Goal: Task Accomplishment & Management: Use online tool/utility

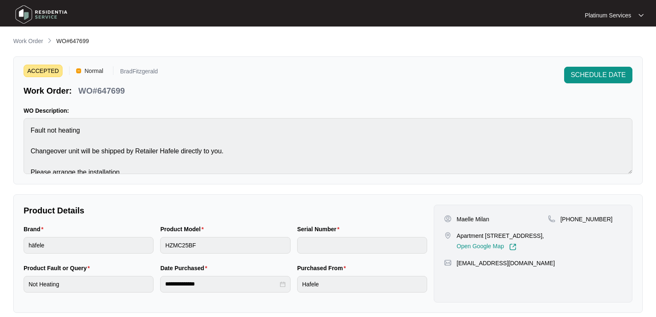
click at [39, 20] on img at bounding box center [41, 14] width 58 height 25
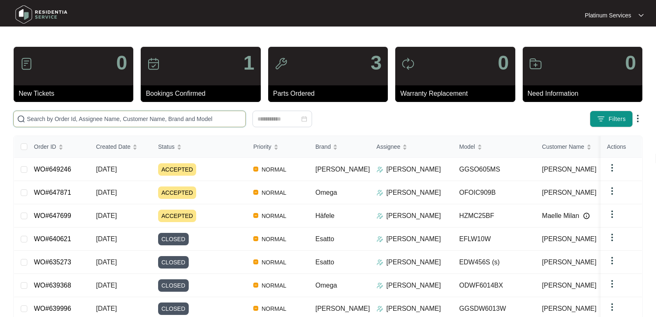
click at [86, 119] on input "text" at bounding box center [134, 118] width 215 height 9
paste input "643653"
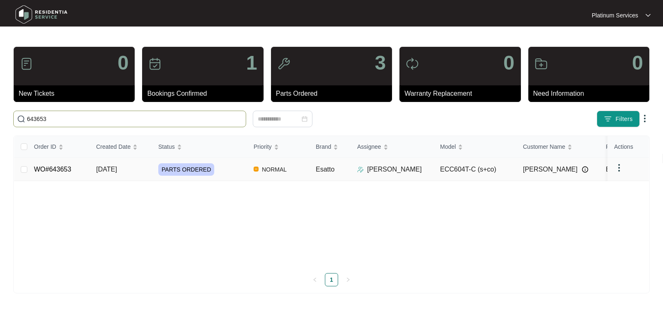
type input "643653"
click at [113, 170] on span "[DATE]" at bounding box center [106, 169] width 21 height 7
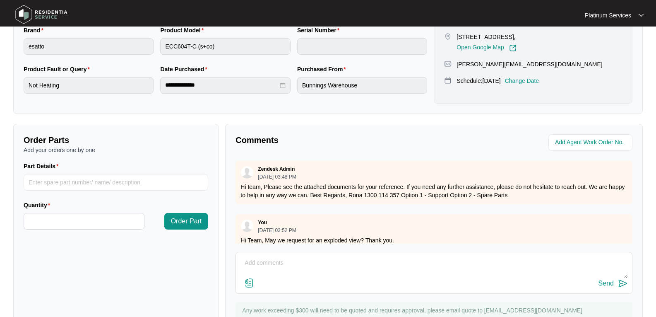
scroll to position [207, 0]
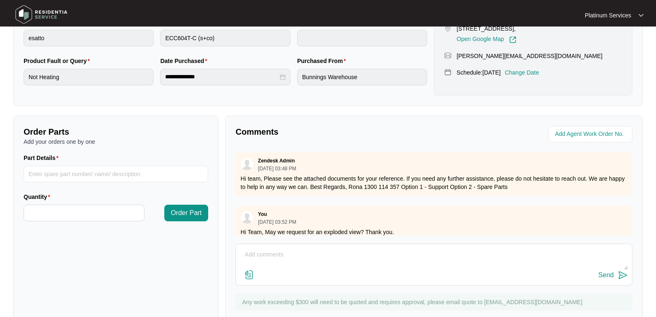
click at [280, 259] on textarea at bounding box center [434, 259] width 388 height 22
click at [366, 265] on textarea "Hi Team, Please see technician's report -" at bounding box center [434, 259] width 388 height 22
paste textarea "Replaced power board but the radiation heating tray was damaged. New radiation …"
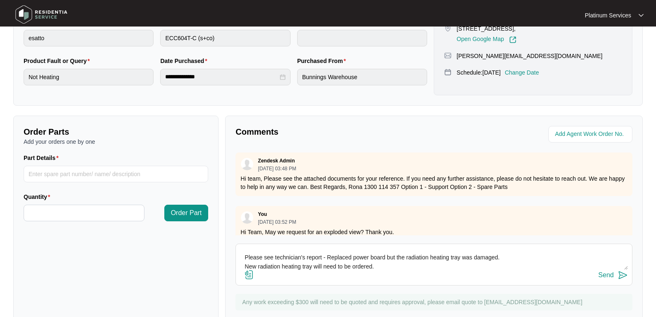
click at [246, 265] on textarea "Hi Team, Please see technician's report - Replaced power board but the radiatio…" at bounding box center [434, 259] width 388 height 22
drag, startPoint x: 338, startPoint y: 266, endPoint x: 413, endPoint y: 270, distance: 74.6
click at [413, 270] on div "Hi Team, Please see technician's report - Replaced power board but the radiatio…" at bounding box center [434, 265] width 397 height 42
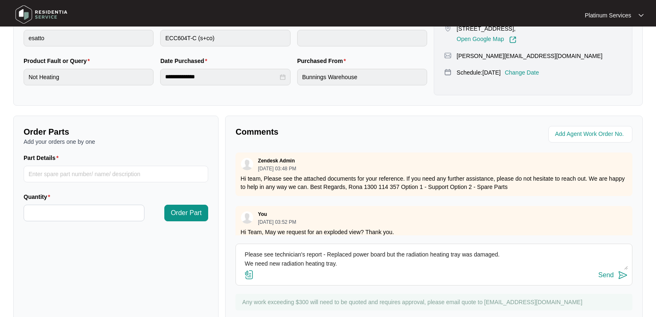
scroll to position [24, 0]
click at [368, 256] on textarea "Hi Team, Please see technician's report - Replaced power board but the radiatio…" at bounding box center [434, 259] width 388 height 22
click at [346, 258] on textarea "Hi Team, Please see technician's report - Replaced power board but the radiatio…" at bounding box center [434, 259] width 388 height 22
type textarea "Hi Team, Please see technician's report - Replaced power board but the radiatio…"
click at [621, 277] on img at bounding box center [623, 275] width 10 height 10
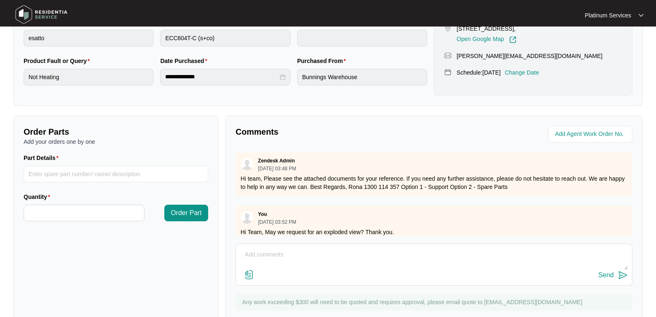
scroll to position [0, 0]
click at [29, 13] on img at bounding box center [41, 14] width 58 height 25
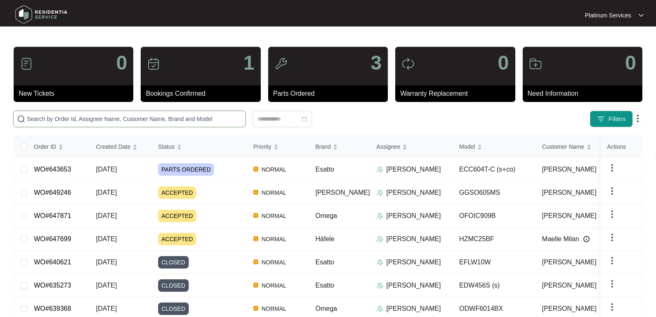
click at [66, 117] on input "text" at bounding box center [134, 118] width 215 height 9
paste input "643653"
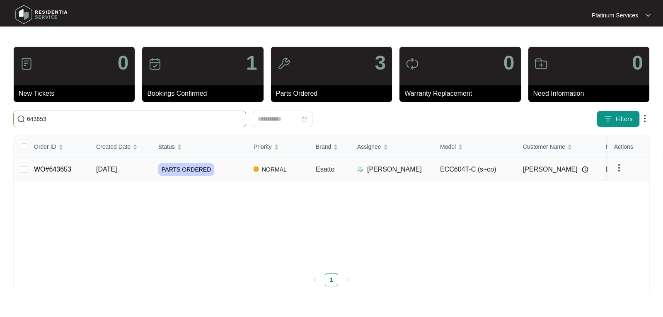
type input "643653"
click at [117, 171] on span "[DATE]" at bounding box center [106, 169] width 21 height 7
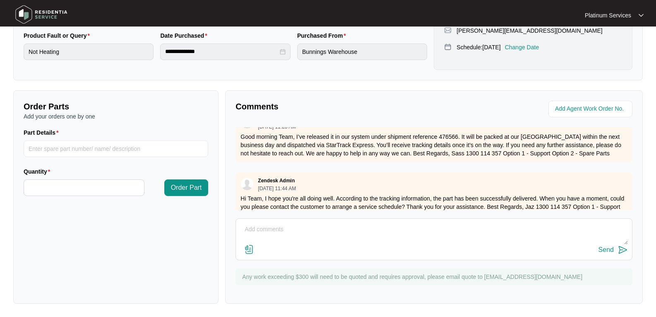
scroll to position [322, 0]
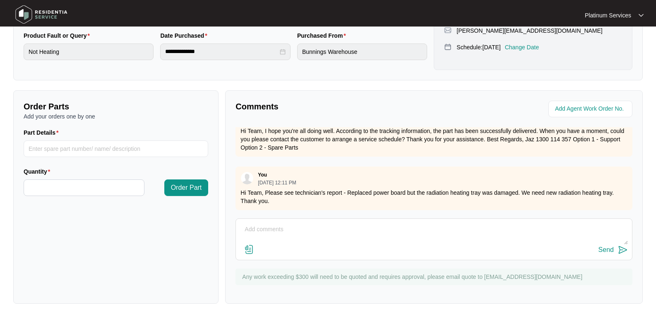
click at [287, 225] on textarea at bounding box center [434, 234] width 388 height 22
paste textarea "The replacement radiation tray for the top right side was damaged and unable to…"
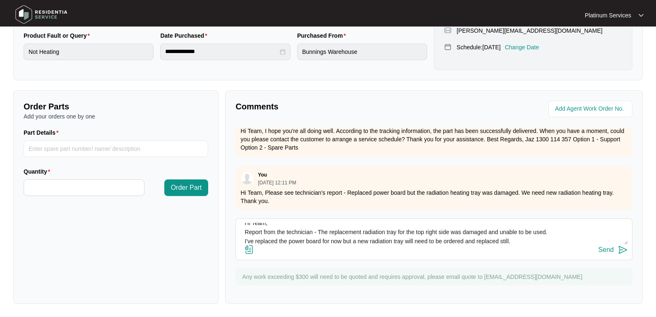
type textarea "Hi Team, Report from the technician - The replacement radiation tray for the to…"
drag, startPoint x: 630, startPoint y: 249, endPoint x: 615, endPoint y: 249, distance: 15.7
click at [630, 249] on div "Hi Team, Report from the technician - The replacement radiation tray for the to…" at bounding box center [434, 239] width 397 height 42
click at [621, 250] on img at bounding box center [623, 250] width 10 height 10
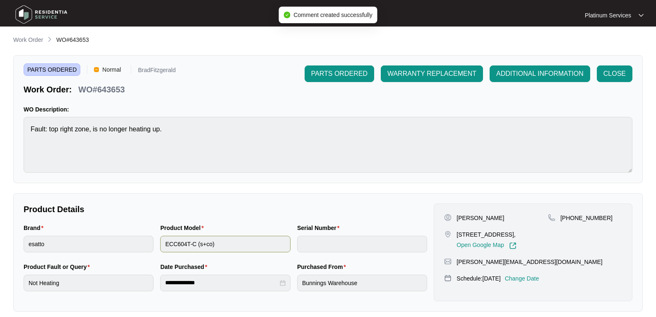
scroll to position [0, 0]
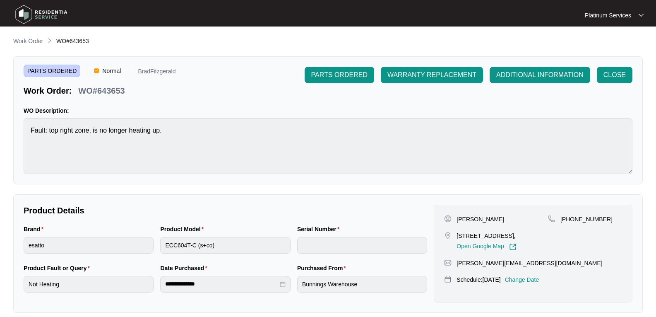
click at [57, 14] on img at bounding box center [41, 14] width 58 height 25
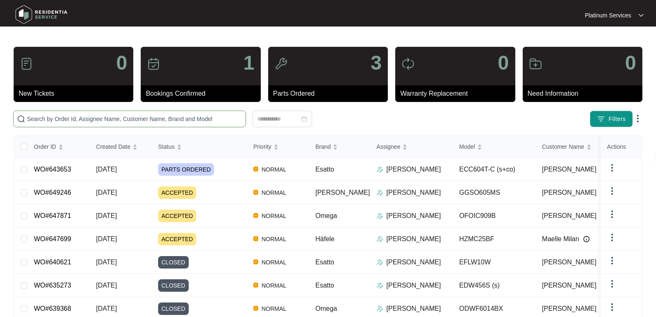
click at [93, 118] on input "text" at bounding box center [134, 118] width 215 height 9
paste input "639897"
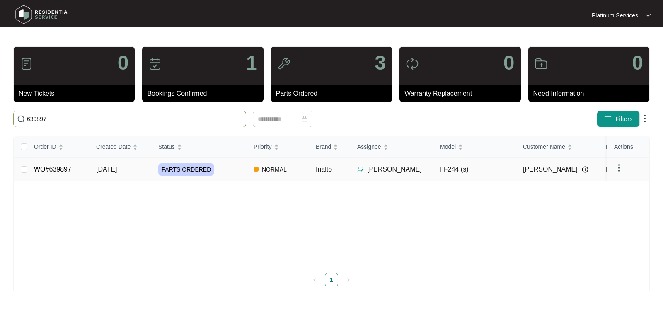
type input "639897"
click at [117, 169] on span "[DATE]" at bounding box center [106, 169] width 21 height 7
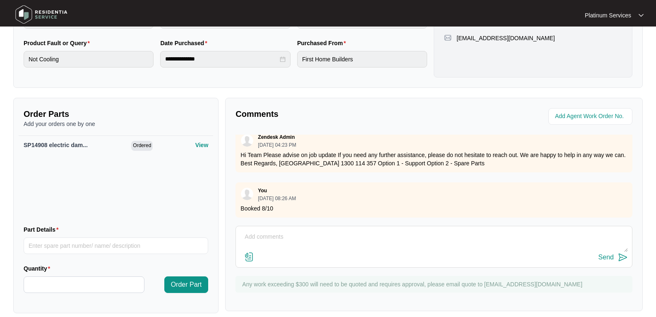
scroll to position [234, 0]
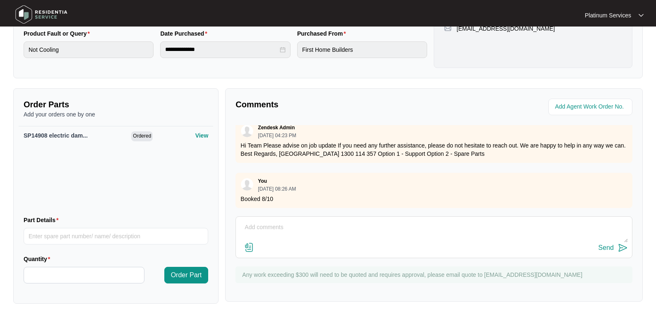
click at [264, 224] on textarea at bounding box center [434, 232] width 388 height 22
type textarea "Hi Team, Please see technician's report and thank you."
click at [251, 244] on img at bounding box center [249, 247] width 10 height 10
click at [0, 0] on input "file" at bounding box center [0, 0] width 0 height 0
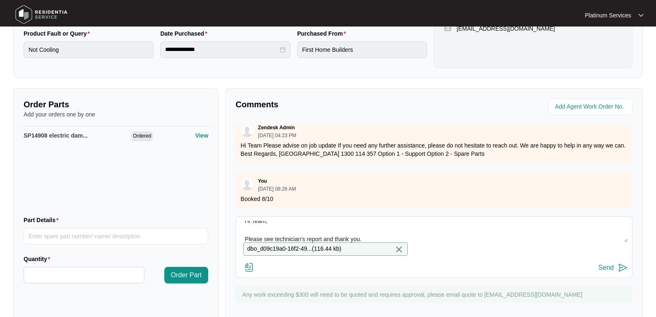
click at [627, 273] on img at bounding box center [623, 268] width 10 height 10
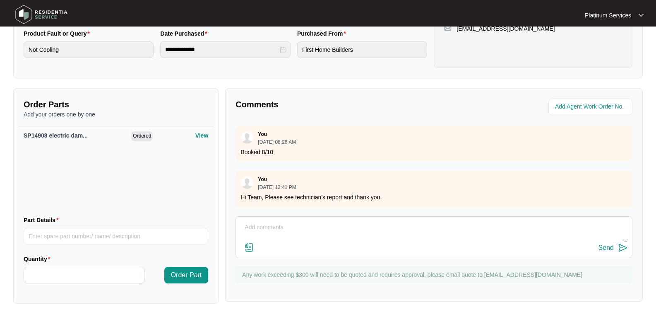
scroll to position [661, 0]
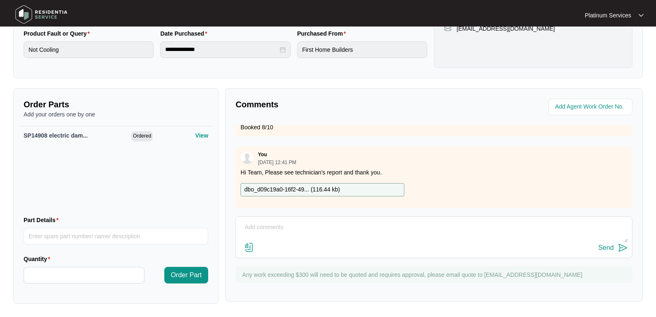
click at [294, 183] on div "dbo_d09c19a0-16f2-49... ( 116.44 kb )" at bounding box center [323, 189] width 164 height 13
click at [282, 185] on p "dbo_d09c19a0-16f2-49... ( 116.44 kb )" at bounding box center [292, 189] width 96 height 9
click at [36, 12] on img at bounding box center [41, 14] width 58 height 25
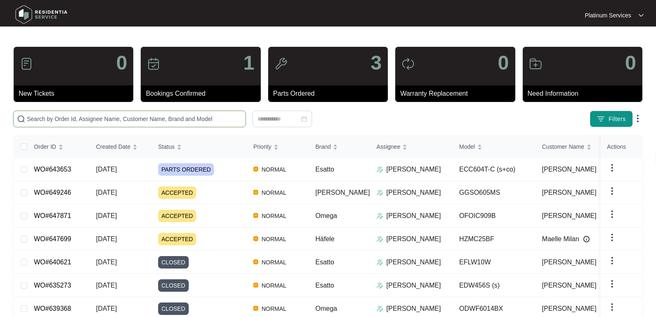
click at [150, 120] on input "text" at bounding box center [134, 118] width 215 height 9
paste input "648994"
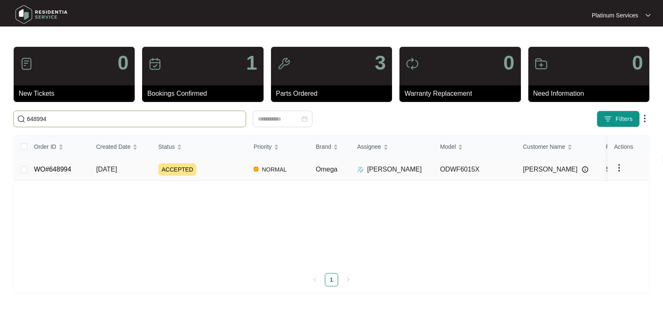
type input "648994"
click at [64, 167] on link "WO#648994" at bounding box center [52, 169] width 37 height 7
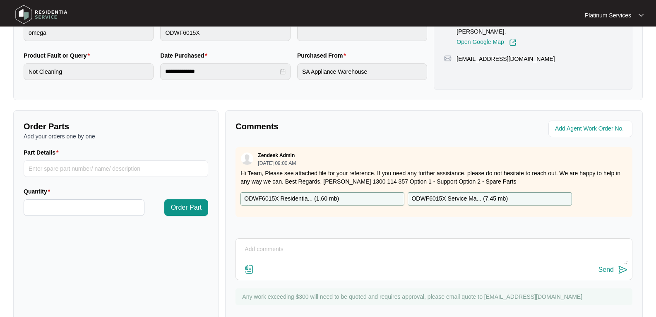
scroll to position [233, 0]
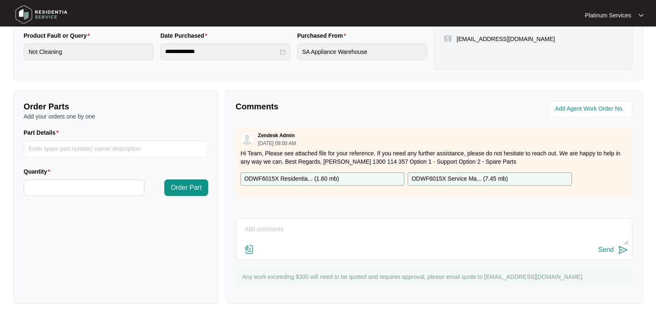
click at [292, 235] on textarea at bounding box center [434, 234] width 388 height 22
paste textarea "Dishwater is not washing. Drain pump work, water coming into dishwasher but mai…"
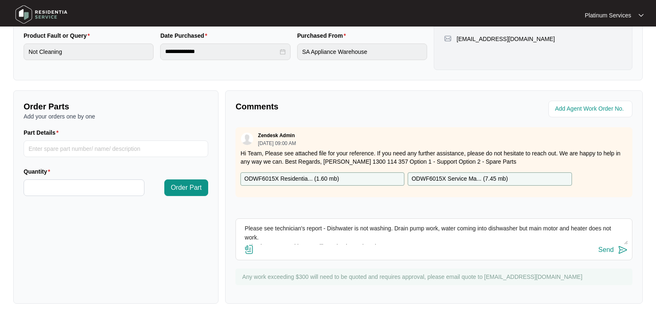
scroll to position [3, 0]
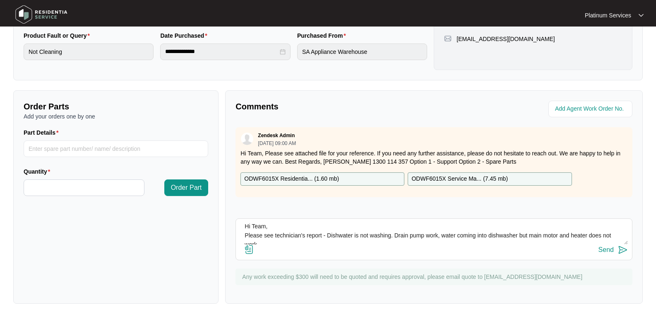
click at [282, 236] on textarea "Hi Team, Please see technician's report - Dishwater is not washing. Drain pump …" at bounding box center [434, 234] width 388 height 22
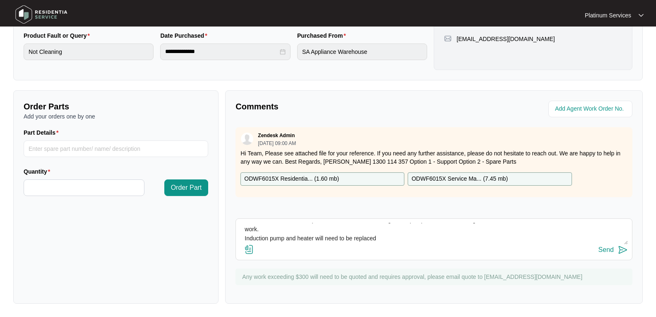
click at [246, 234] on textarea "Hi Team, Please see technician's report - Dishwater is not washing. Drain pump …" at bounding box center [434, 234] width 388 height 22
drag, startPoint x: 367, startPoint y: 232, endPoint x: 451, endPoint y: 232, distance: 84.1
click at [451, 232] on textarea "Hi Team, Please see technician's report - Dishwater is not washing. Drain pump …" at bounding box center [434, 234] width 388 height 22
type textarea "Hi Team, Please see technician's report - Dishwater is not washing. Drain pump …"
click at [622, 250] on img at bounding box center [623, 250] width 10 height 10
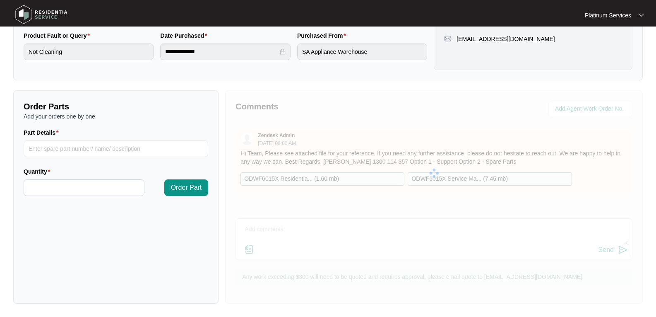
scroll to position [0, 0]
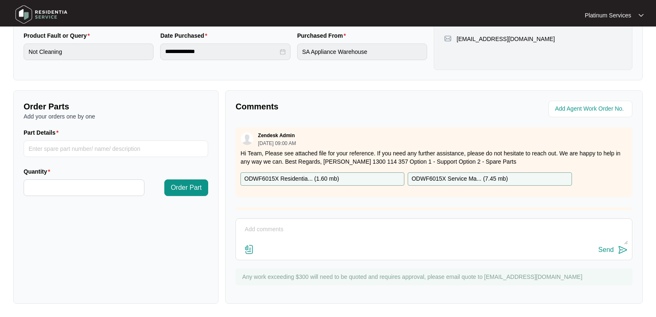
click at [320, 234] on textarea at bounding box center [434, 234] width 388 height 22
paste textarea "induction pump - sp13898 heating assembly- sp11843"
type textarea "induction pump - sp13898 heating assembly- sp11843"
click at [620, 251] on img at bounding box center [623, 250] width 10 height 10
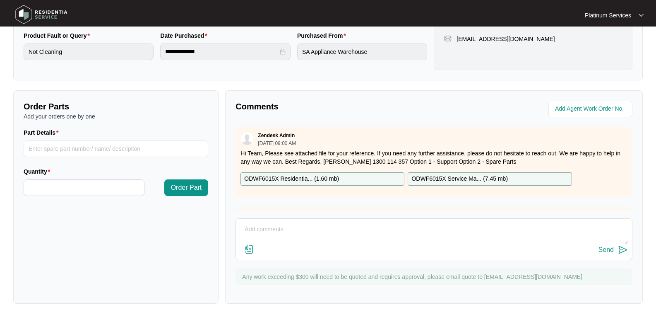
scroll to position [0, 0]
